Goal: Task Accomplishment & Management: Manage account settings

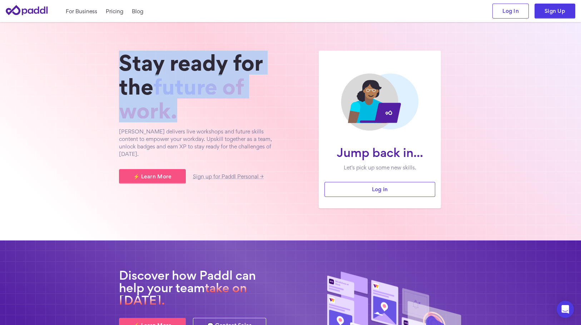
drag, startPoint x: 215, startPoint y: 120, endPoint x: 116, endPoint y: 50, distance: 121.6
click at [116, 50] on section "Jump back in... Let’s pick up some new skills. Log in Stay ready for the future…" at bounding box center [290, 131] width 581 height 219
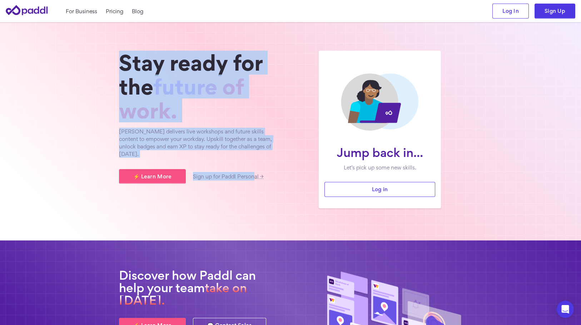
drag, startPoint x: 110, startPoint y: 47, endPoint x: 254, endPoint y: 202, distance: 211.1
click at [254, 202] on section "Jump back in... Let’s pick up some new skills. Log in Stay ready for the future…" at bounding box center [290, 131] width 581 height 219
click at [254, 202] on div "Stay ready for the future of work. Paddl delivers live workshops and future ski…" at bounding box center [201, 130] width 164 height 158
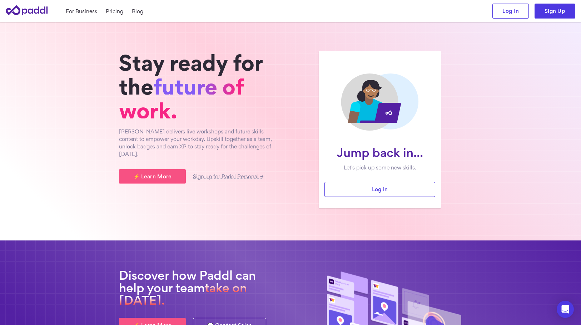
click at [273, 171] on div "⚡ Learn More Sign up for Paddl Personal →" at bounding box center [201, 176] width 164 height 15
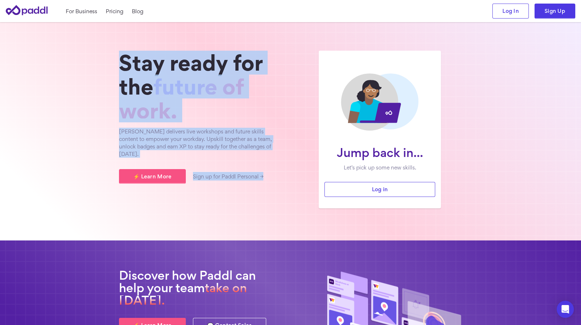
drag, startPoint x: 263, startPoint y: 170, endPoint x: 107, endPoint y: 46, distance: 199.8
click at [107, 46] on section "Jump back in... Let’s pick up some new skills. Log in Stay ready for the future…" at bounding box center [290, 131] width 581 height 219
drag, startPoint x: 107, startPoint y: 44, endPoint x: 276, endPoint y: 192, distance: 224.1
click at [276, 192] on section "Jump back in... Let’s pick up some new skills. Log in Stay ready for the future…" at bounding box center [290, 131] width 581 height 219
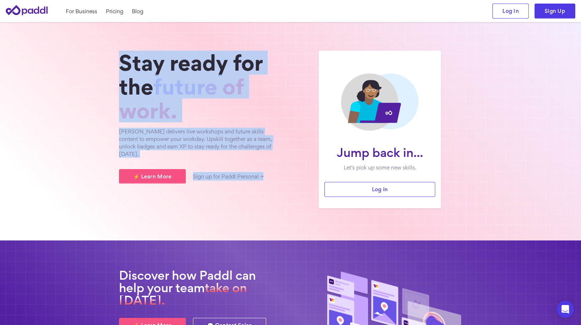
click at [276, 192] on div "Stay ready for the future of work. Paddl delivers live workshops and future ski…" at bounding box center [201, 130] width 164 height 158
drag, startPoint x: 275, startPoint y: 182, endPoint x: 107, endPoint y: 44, distance: 217.5
click at [107, 44] on section "Jump back in... Let’s pick up some new skills. Log in Stay ready for the future…" at bounding box center [290, 131] width 581 height 219
drag, startPoint x: 107, startPoint y: 44, endPoint x: 284, endPoint y: 191, distance: 229.8
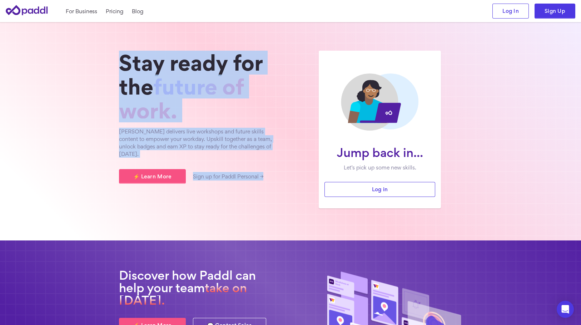
click at [284, 191] on section "Jump back in... Let’s pick up some new skills. Log in Stay ready for the future…" at bounding box center [290, 131] width 581 height 219
click at [284, 191] on div "Jump back in... Let’s pick up some new skills. Log in Stay ready for the future…" at bounding box center [290, 130] width 343 height 158
drag, startPoint x: 284, startPoint y: 191, endPoint x: 106, endPoint y: 45, distance: 229.9
click at [106, 46] on section "Jump back in... Let’s pick up some new skills. Log in Stay ready for the future…" at bounding box center [290, 131] width 581 height 219
click at [106, 44] on section "Jump back in... Let’s pick up some new skills. Log in Stay ready for the future…" at bounding box center [290, 131] width 581 height 219
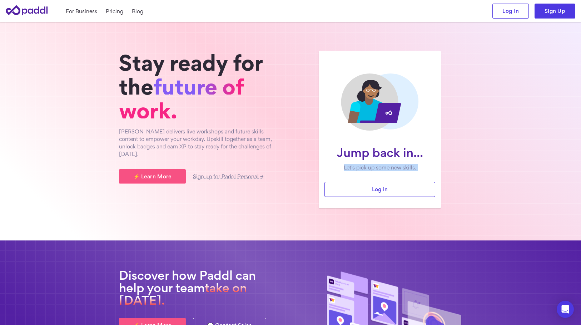
drag, startPoint x: 106, startPoint y: 44, endPoint x: 293, endPoint y: 179, distance: 229.5
click at [293, 179] on section "Jump back in... Let’s pick up some new skills. Log in Stay ready for the future…" at bounding box center [290, 131] width 581 height 219
click at [293, 179] on div "Jump back in... Let’s pick up some new skills. Log in Stay ready for the future…" at bounding box center [290, 130] width 343 height 158
drag, startPoint x: 294, startPoint y: 181, endPoint x: 114, endPoint y: 43, distance: 227.3
click at [114, 43] on section "Jump back in... Let’s pick up some new skills. Log in Stay ready for the future…" at bounding box center [290, 131] width 581 height 219
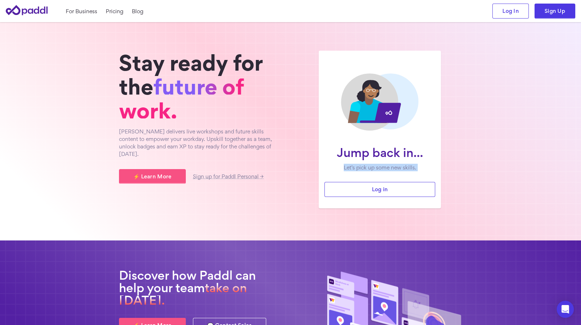
click at [114, 45] on section "Jump back in... Let’s pick up some new skills. Log in Stay ready for the future…" at bounding box center [290, 131] width 581 height 219
click at [281, 180] on div "Stay ready for the future of work. Paddl delivers live workshops and future ski…" at bounding box center [201, 130] width 164 height 158
drag, startPoint x: 296, startPoint y: 182, endPoint x: 116, endPoint y: 43, distance: 227.4
click at [116, 44] on section "Jump back in... Let’s pick up some new skills. Log in Stay ready for the future…" at bounding box center [290, 131] width 581 height 219
click at [115, 43] on section "Jump back in... Let’s pick up some new skills. Log in Stay ready for the future…" at bounding box center [290, 131] width 581 height 219
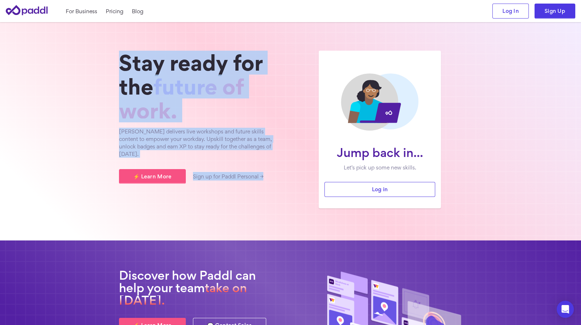
drag, startPoint x: 108, startPoint y: 46, endPoint x: 286, endPoint y: 195, distance: 232.3
click at [286, 195] on section "Jump back in... Let’s pick up some new skills. Log in Stay ready for the future…" at bounding box center [290, 131] width 581 height 219
click at [286, 195] on div "Jump back in... Let’s pick up some new skills. Log in Stay ready for the future…" at bounding box center [290, 130] width 343 height 158
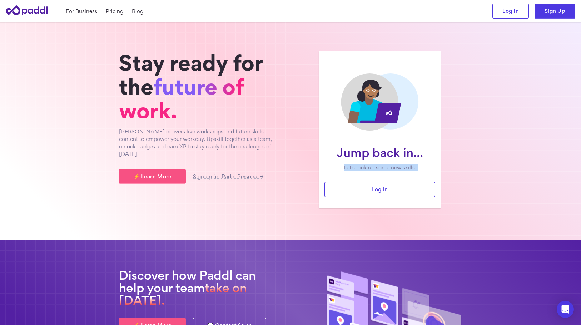
drag, startPoint x: 295, startPoint y: 181, endPoint x: 114, endPoint y: 45, distance: 226.4
click at [114, 45] on section "Jump back in... Let’s pick up some new skills. Log in Stay ready for the future…" at bounding box center [290, 131] width 581 height 219
click at [249, 161] on div "Stay ready for the future of work. Paddl delivers live workshops and future ski…" at bounding box center [201, 117] width 164 height 133
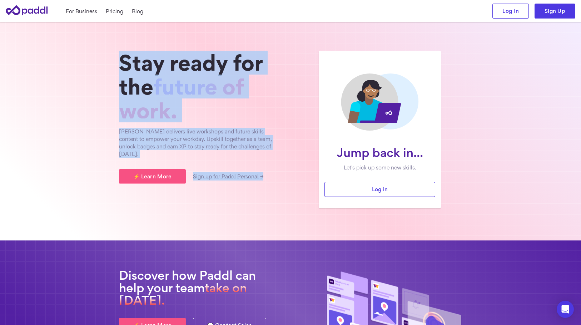
drag, startPoint x: 263, startPoint y: 183, endPoint x: 113, endPoint y: 40, distance: 207.2
click at [113, 40] on section "Jump back in... Let’s pick up some new skills. Log in Stay ready for the future…" at bounding box center [290, 131] width 581 height 219
click at [112, 45] on section "Jump back in... Let’s pick up some new skills. Log in Stay ready for the future…" at bounding box center [290, 131] width 581 height 219
drag, startPoint x: 109, startPoint y: 46, endPoint x: 252, endPoint y: 211, distance: 219.1
click at [252, 211] on section "Jump back in... Let’s pick up some new skills. Log in Stay ready for the future…" at bounding box center [290, 131] width 581 height 219
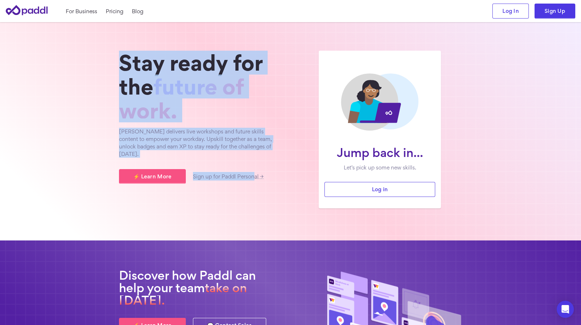
click at [252, 211] on section "Jump back in... Let’s pick up some new skills. Log in Stay ready for the future…" at bounding box center [290, 131] width 581 height 219
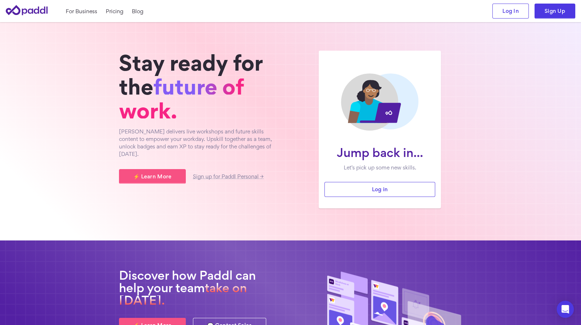
drag, startPoint x: 107, startPoint y: 44, endPoint x: 295, endPoint y: 191, distance: 238.9
click at [295, 191] on section "Jump back in... Let’s pick up some new skills. Log in Stay ready for the future…" at bounding box center [290, 131] width 581 height 219
click at [280, 190] on div "Stay ready for the future of work. Paddl delivers live workshops and future ski…" at bounding box center [201, 130] width 164 height 158
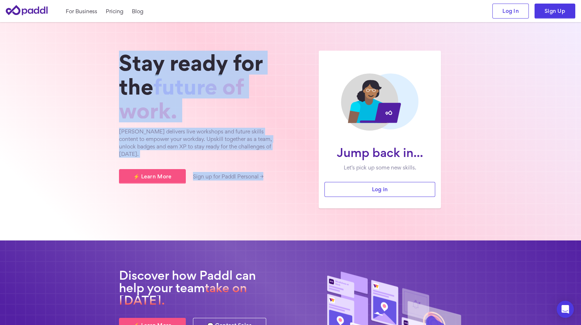
drag, startPoint x: 284, startPoint y: 182, endPoint x: 98, endPoint y: 40, distance: 234.6
click at [98, 40] on section "Jump back in... Let’s pick up some new skills. Log in Stay ready for the future…" at bounding box center [290, 131] width 581 height 219
click at [108, 46] on section "Jump back in... Let’s pick up some new skills. Log in Stay ready for the future…" at bounding box center [290, 131] width 581 height 219
drag, startPoint x: 244, startPoint y: 161, endPoint x: 106, endPoint y: 47, distance: 178.7
click at [109, 50] on section "Jump back in... Let’s pick up some new skills. Log in Stay ready for the future…" at bounding box center [290, 131] width 581 height 219
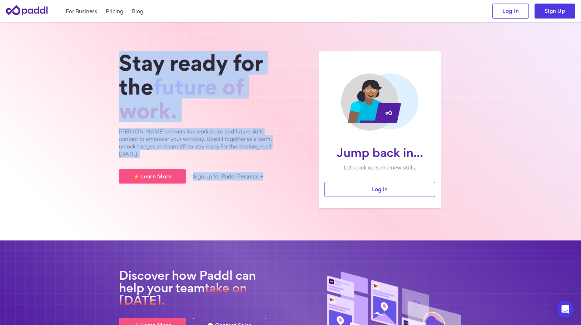
click at [98, 41] on section "Jump back in... Let’s pick up some new skills. Log in Stay ready for the future…" at bounding box center [290, 131] width 581 height 219
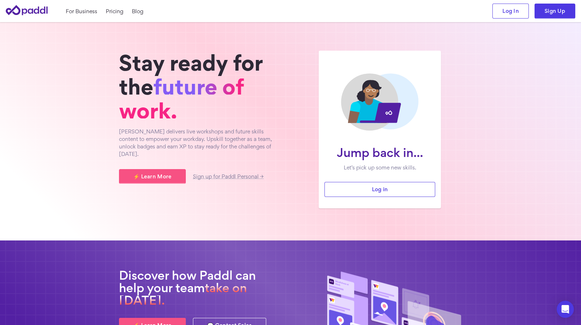
click at [535, 61] on section "Jump back in... Let’s pick up some new skills. Log in Stay ready for the future…" at bounding box center [290, 131] width 581 height 219
click at [548, 13] on link "Sign Up" at bounding box center [554, 11] width 41 height 15
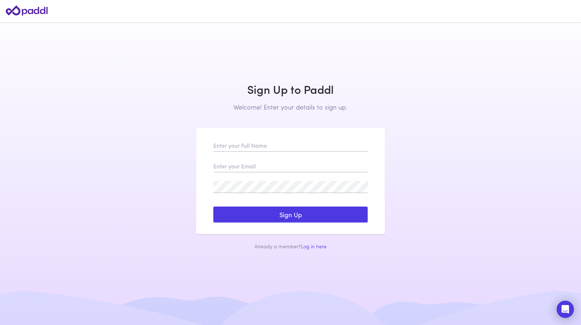
click at [250, 147] on input "text" at bounding box center [290, 146] width 154 height 12
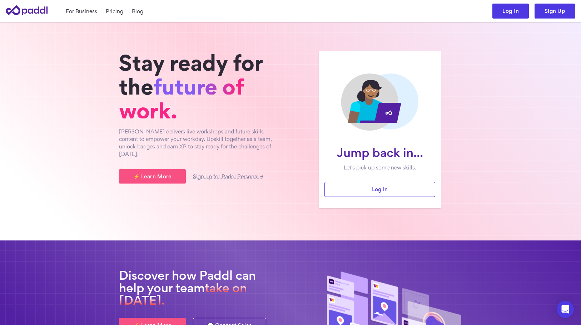
click at [503, 14] on link "Log In" at bounding box center [510, 11] width 36 height 15
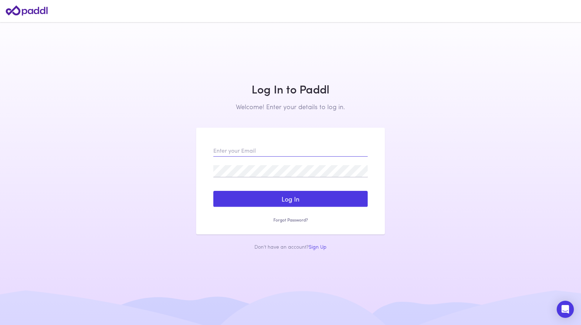
click at [236, 148] on input "email" at bounding box center [290, 151] width 154 height 12
type input "mickey@tentforce.nl"
click at [289, 220] on link "Forgot Password?" at bounding box center [290, 220] width 154 height 6
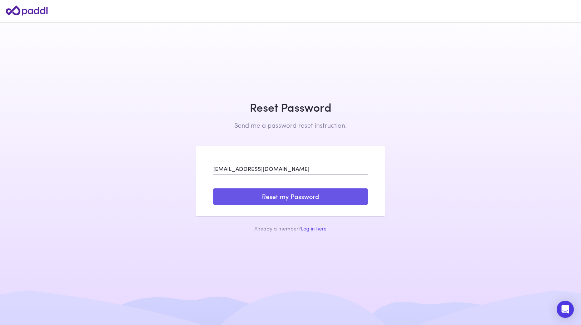
click at [267, 194] on button "Reset my Password" at bounding box center [290, 197] width 154 height 16
click at [273, 196] on button "Reset my Password" at bounding box center [290, 197] width 154 height 16
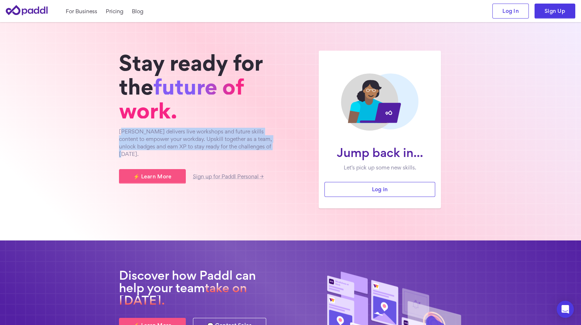
drag, startPoint x: 121, startPoint y: 131, endPoint x: 266, endPoint y: 145, distance: 146.1
click at [266, 145] on p "Paddl delivers live workshops and future skills content to empower your workday…" at bounding box center [201, 143] width 164 height 30
drag, startPoint x: 264, startPoint y: 148, endPoint x: 114, endPoint y: 134, distance: 150.7
click at [114, 134] on div "Jump back in... Let’s pick up some new skills. Log in Stay ready for the future…" at bounding box center [290, 130] width 354 height 158
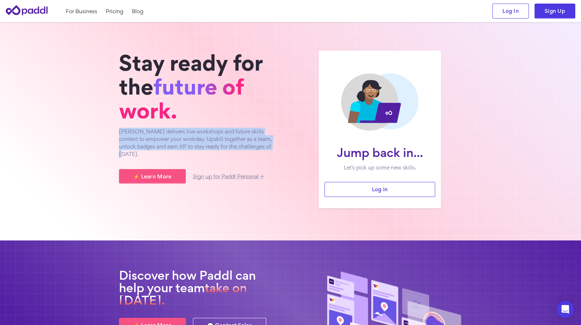
click at [114, 134] on div "Jump back in... Let’s pick up some new skills. Log in Stay ready for the future…" at bounding box center [290, 130] width 354 height 158
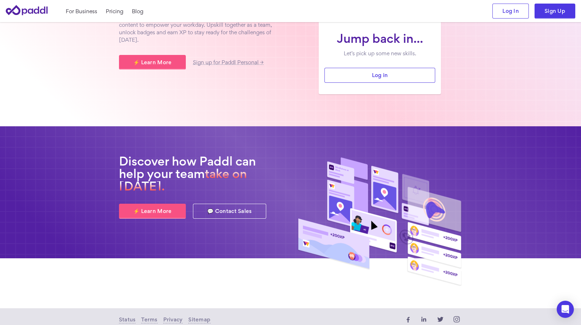
scroll to position [136, 0]
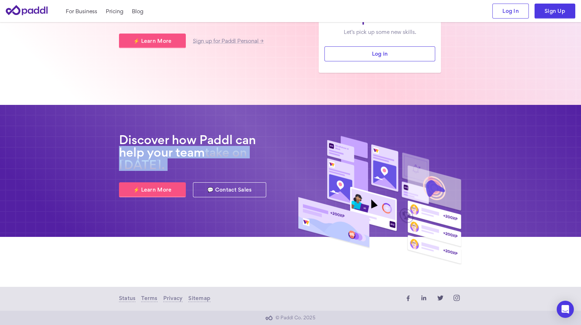
drag, startPoint x: 280, startPoint y: 215, endPoint x: 102, endPoint y: 146, distance: 191.1
click at [102, 146] on section "Discover how Paddl can help your team take on tomorrow. ⚡ Learn More 💬 Contact …" at bounding box center [290, 171] width 581 height 132
click at [101, 137] on section "Discover how Paddl can help your team take on tomorrow. ⚡ Learn More 💬 Contact …" at bounding box center [290, 171] width 581 height 132
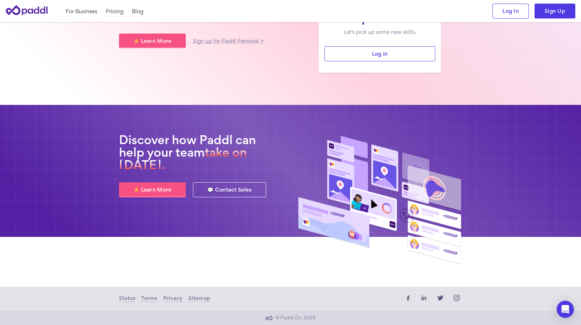
drag, startPoint x: 101, startPoint y: 137, endPoint x: 202, endPoint y: 169, distance: 105.5
click at [202, 169] on section "Discover how Paddl can help your team take on tomorrow. ⚡ Learn More 💬 Contact …" at bounding box center [290, 171] width 581 height 132
click at [202, 169] on h2 "Discover how Paddl can help your team take on tomorrow." at bounding box center [201, 153] width 164 height 38
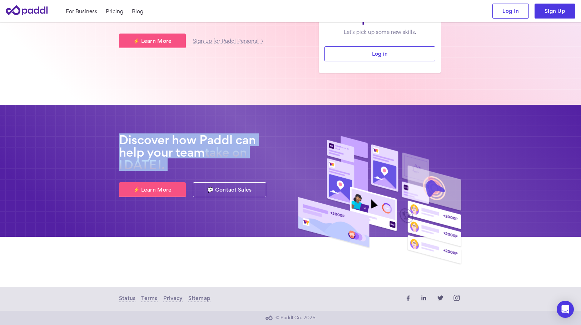
drag, startPoint x: 202, startPoint y: 169, endPoint x: 116, endPoint y: 138, distance: 90.7
click at [116, 138] on div "Discover how Paddl can help your team take on tomorrow. ⚡ Learn More 💬 Contact …" at bounding box center [290, 201] width 354 height 134
drag, startPoint x: 110, startPoint y: 131, endPoint x: 211, endPoint y: 176, distance: 111.1
click at [211, 176] on section "Discover how Paddl can help your team take on tomorrow. ⚡ Learn More 💬 Contact …" at bounding box center [290, 171] width 581 height 132
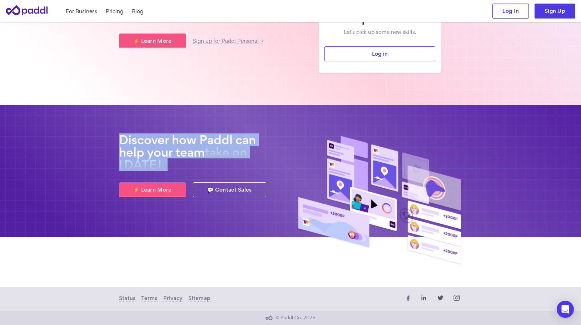
click at [218, 167] on h2 "Discover how Paddl can help your team take on tomorrow." at bounding box center [201, 153] width 164 height 38
drag, startPoint x: 218, startPoint y: 174, endPoint x: 109, endPoint y: 132, distance: 117.2
click at [109, 132] on section "Discover how Paddl can help your team take on tomorrow. ⚡ Learn More 💬 Contact …" at bounding box center [290, 171] width 581 height 132
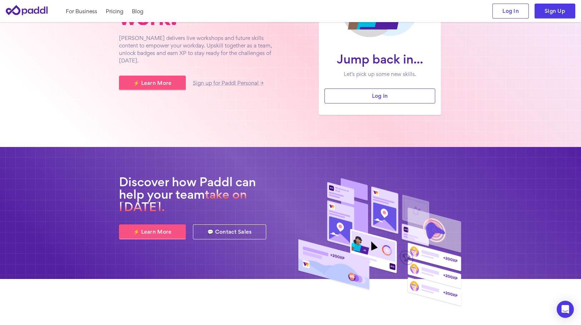
scroll to position [0, 0]
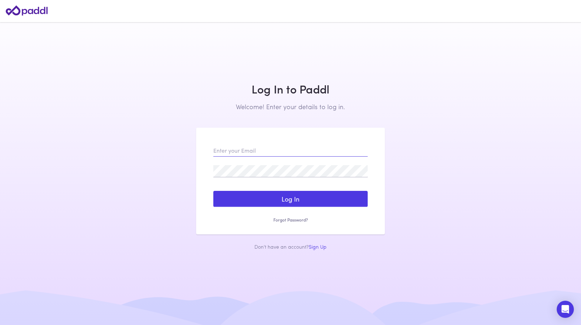
click at [263, 147] on input "email" at bounding box center [290, 151] width 154 height 12
click at [238, 147] on input "[EMAIL_ADDRESS][DOMAIN_NAME]" at bounding box center [290, 151] width 154 height 12
type input "[EMAIL_ADDRESS][DOMAIN_NAME]"
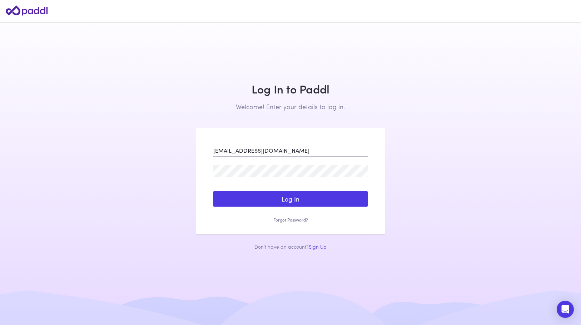
click at [522, 158] on main "Log In to Paddl Welcome! Enter your details to log in. Sign Up to Paddl Welcome…" at bounding box center [290, 162] width 581 height 325
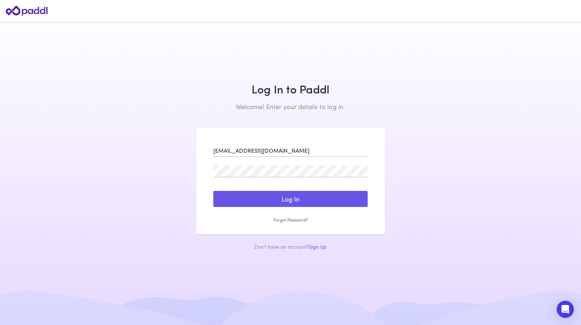
click at [280, 204] on button "Log In" at bounding box center [290, 199] width 154 height 16
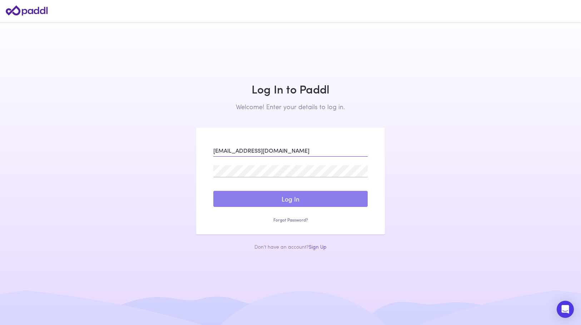
click at [246, 149] on div "[EMAIL_ADDRESS][DOMAIN_NAME] Log In Sign Up Reset my Password Forgot Password? …" at bounding box center [290, 181] width 189 height 107
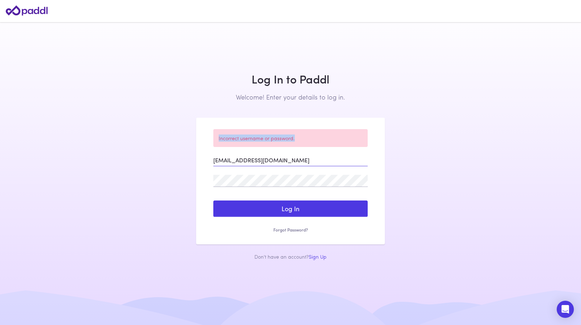
click at [246, 149] on div "Incorrect username or password. [EMAIL_ADDRESS][DOMAIN_NAME] Log In Sign Up Res…" at bounding box center [290, 181] width 189 height 127
click at [246, 158] on input "[EMAIL_ADDRESS][DOMAIN_NAME]" at bounding box center [290, 160] width 154 height 12
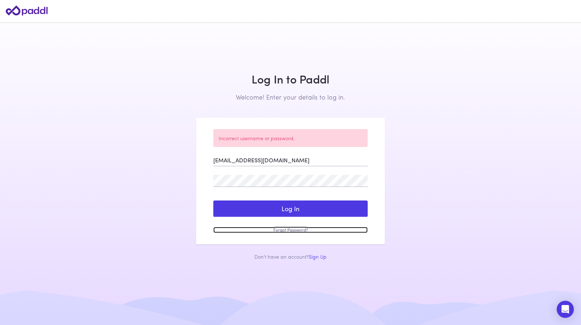
click at [296, 230] on link "Forgot Password?" at bounding box center [290, 230] width 154 height 6
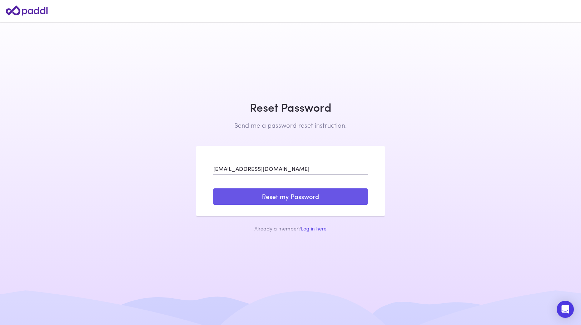
click at [267, 197] on button "Reset my Password" at bounding box center [290, 197] width 154 height 16
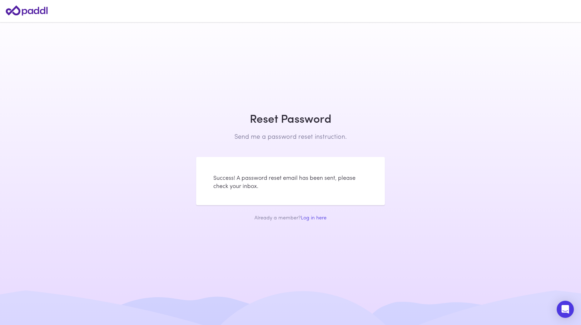
click at [499, 194] on main "Log In to Paddl Welcome! Enter your details to log in. Sign Up to Paddl Welcome…" at bounding box center [290, 162] width 581 height 325
